Goal: Answer question/provide support

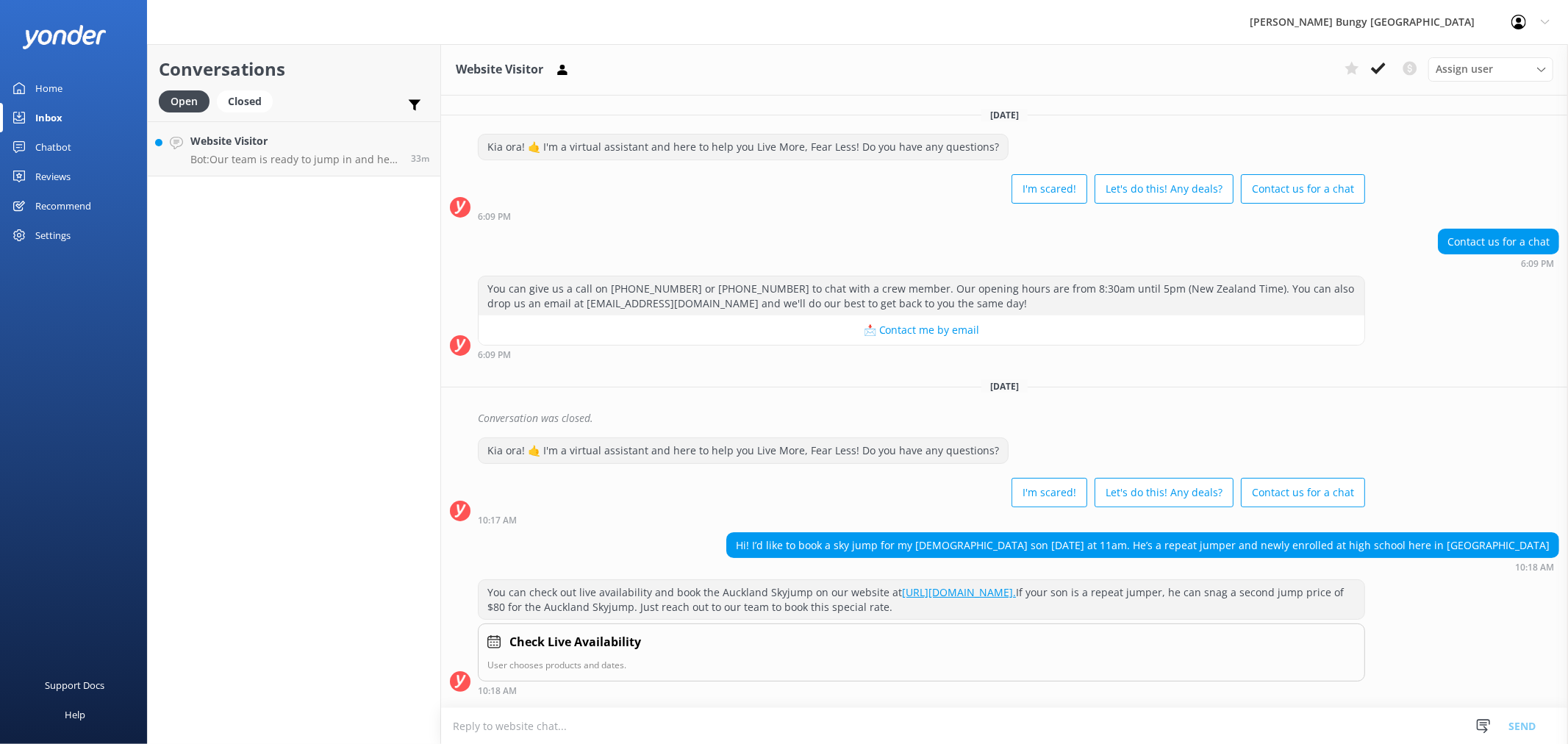
scroll to position [644, 0]
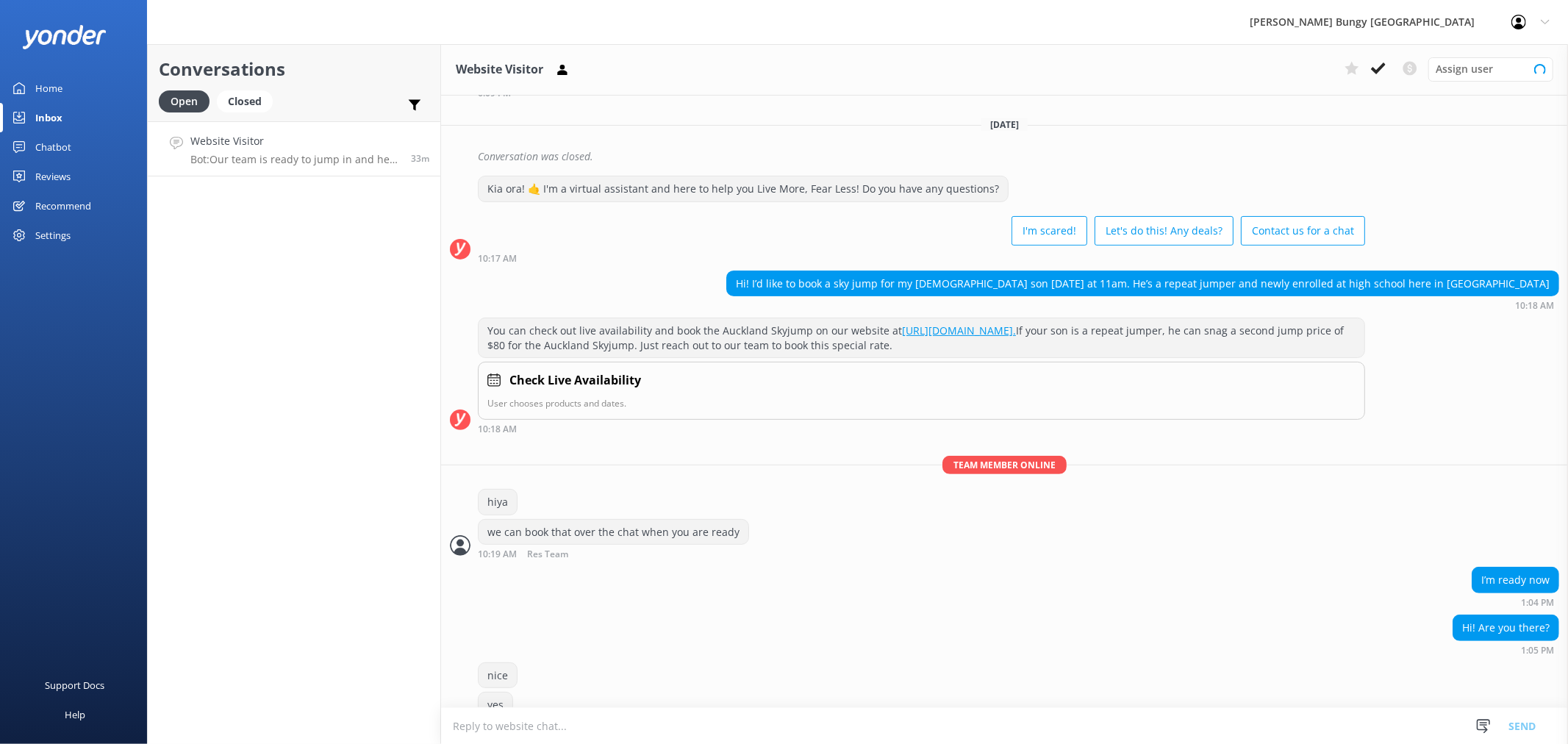
click at [220, 167] on link "Website Visitor Bot: Our team is ready to jump in and help from 8.30am to 5pm N…" at bounding box center [294, 148] width 293 height 55
